Goal: Communication & Community: Connect with others

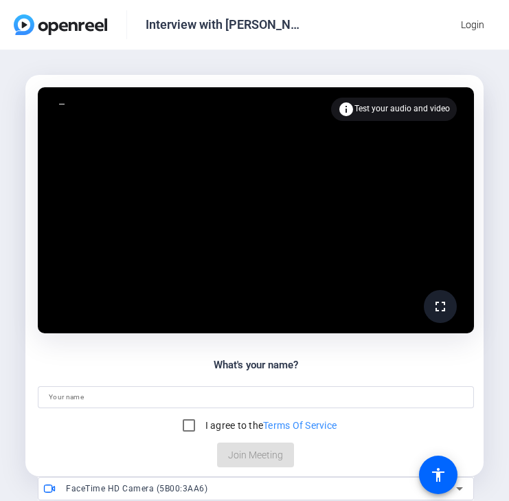
click at [438, 316] on span at bounding box center [440, 306] width 33 height 33
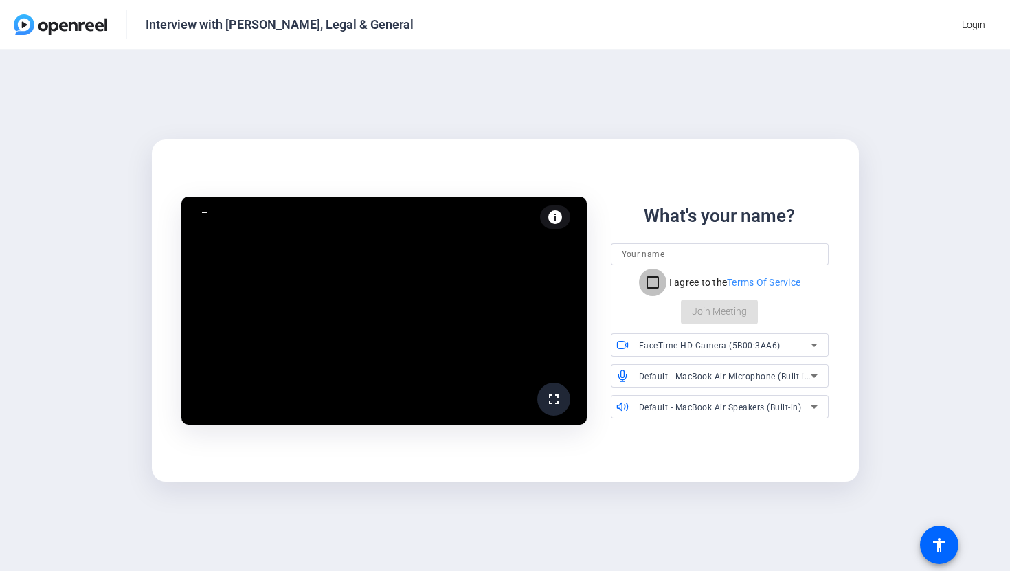
click at [508, 275] on input "I agree to the Terms Of Service" at bounding box center [652, 282] width 27 height 27
checkbox input "true"
click at [508, 258] on input at bounding box center [720, 254] width 196 height 16
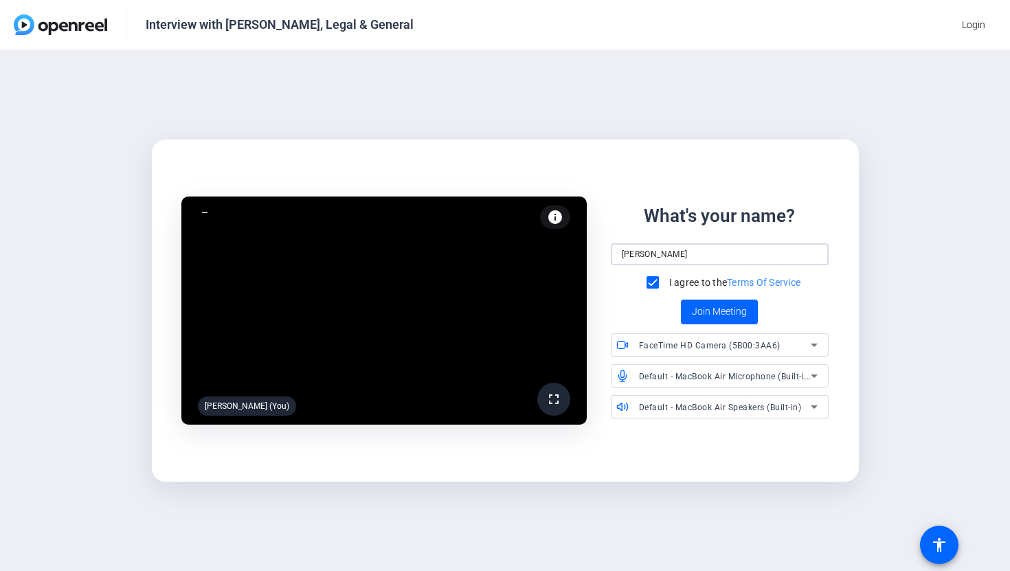
type input "[PERSON_NAME]"
click at [508, 406] on span "Default - MacBook Air Speakers (Built-in)" at bounding box center [720, 408] width 163 height 10
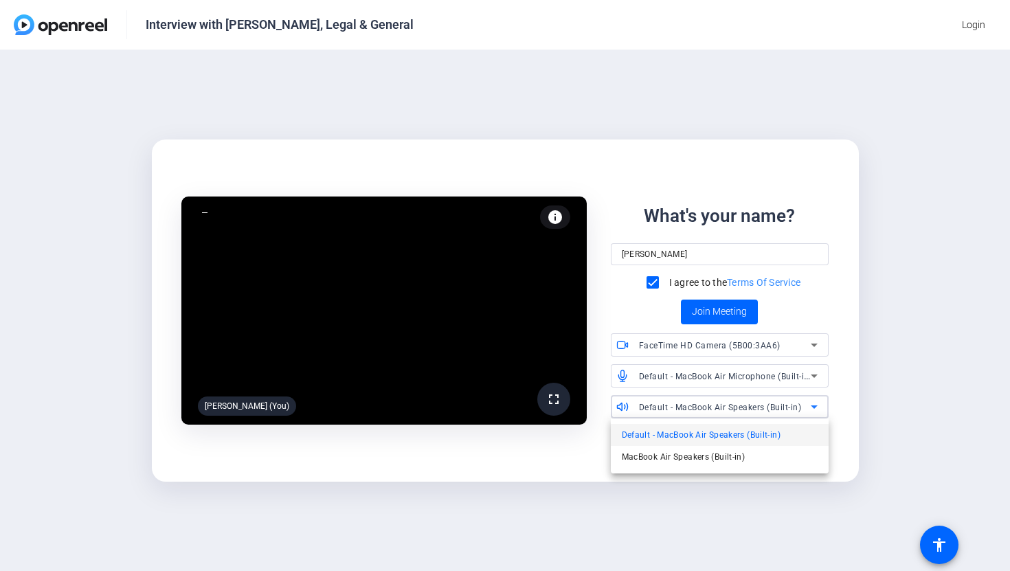
click at [508, 434] on span "Default - MacBook Air Speakers (Built-in)" at bounding box center [701, 435] width 159 height 16
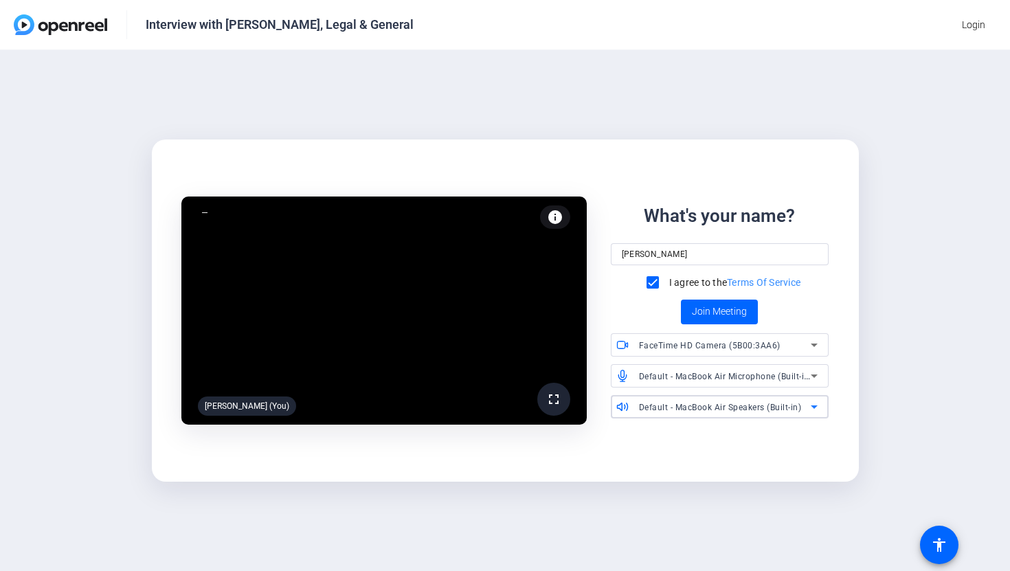
click at [508, 400] on span at bounding box center [553, 399] width 33 height 33
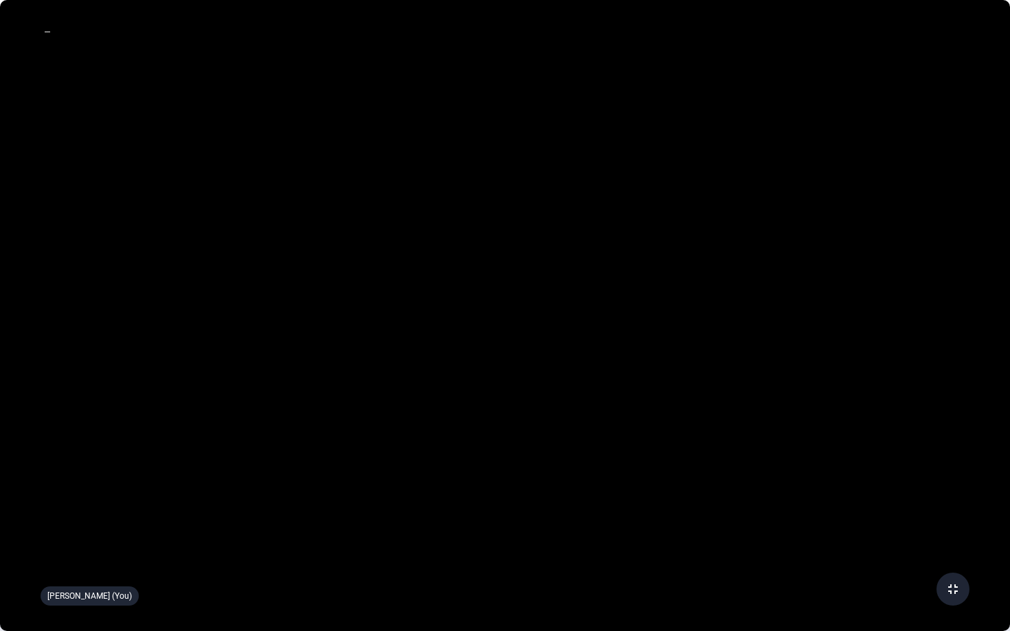
click at [508, 500] on mat-icon "fullscreen_exit" at bounding box center [953, 589] width 16 height 16
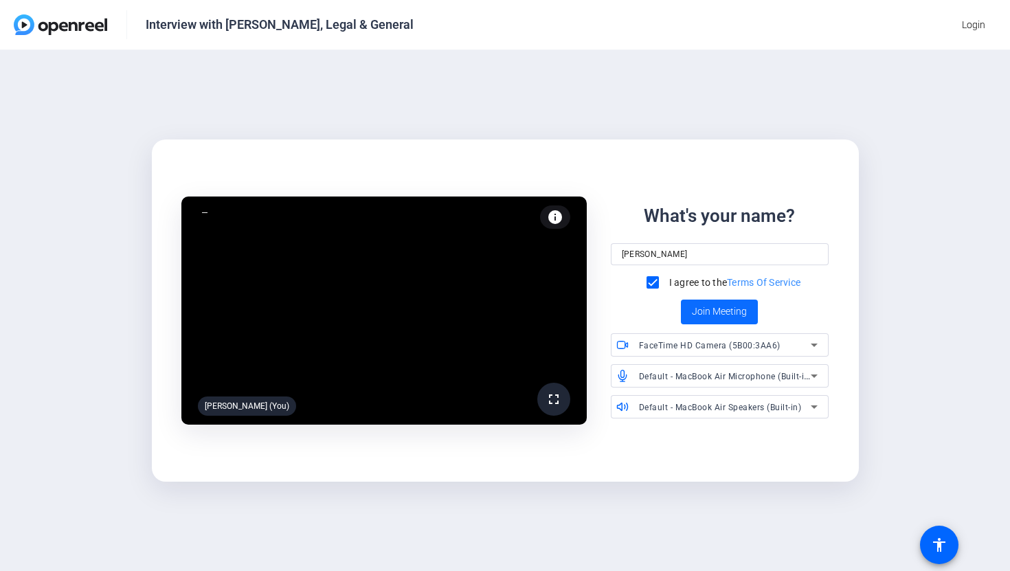
click at [508, 316] on span "Join Meeting" at bounding box center [719, 311] width 55 height 14
